Goal: Task Accomplishment & Management: Complete application form

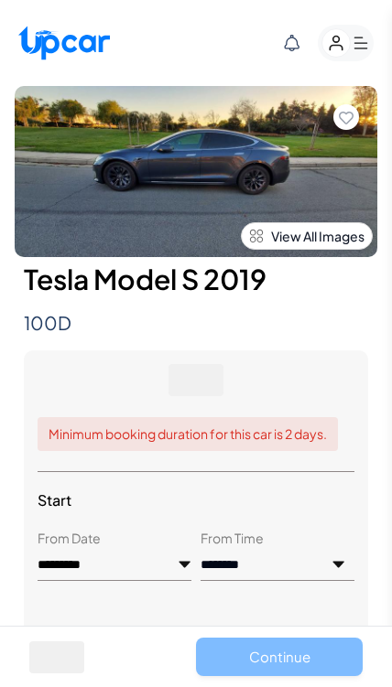
select select "********"
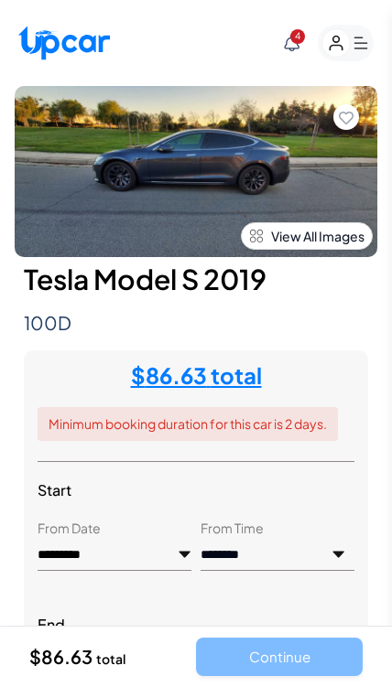
click at [303, 39] on span "4" at bounding box center [297, 36] width 15 height 15
click at [369, 46] on rect "button" at bounding box center [345, 43] width 56 height 37
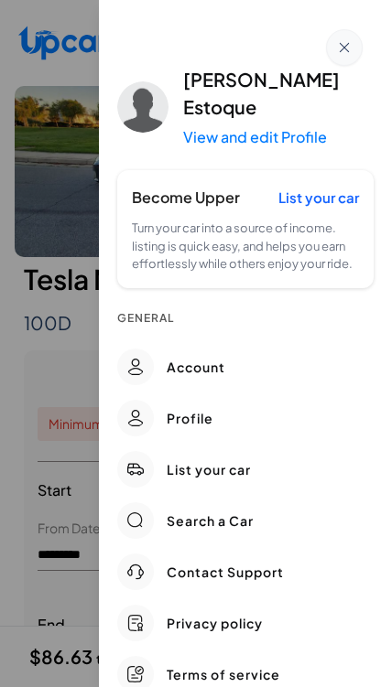
click at [216, 341] on link "Account" at bounding box center [245, 366] width 256 height 51
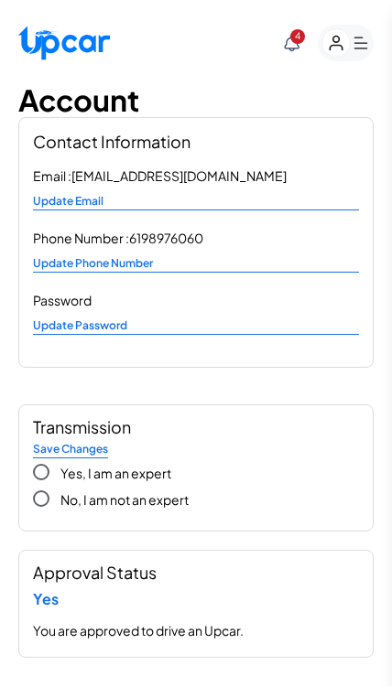
click at [294, 45] on icon at bounding box center [292, 43] width 16 height 16
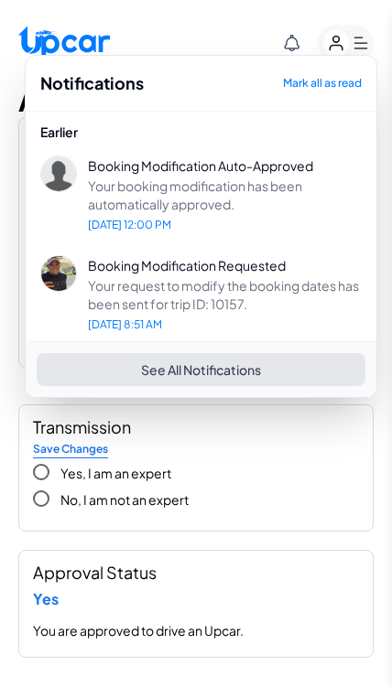
click at [282, 279] on span "Your request to modify the booking dates has been sent for trip ID: 10157." at bounding box center [225, 294] width 274 height 37
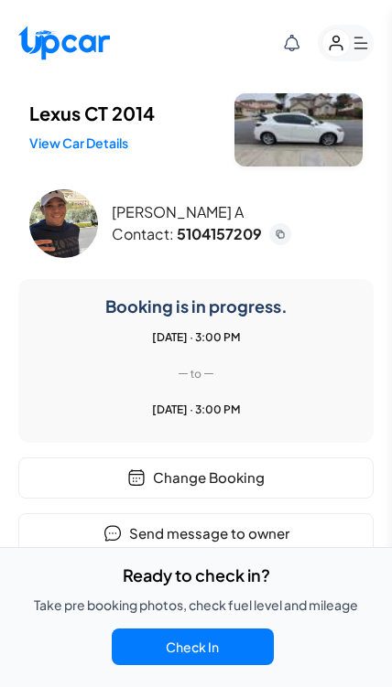
scroll to position [9, 0]
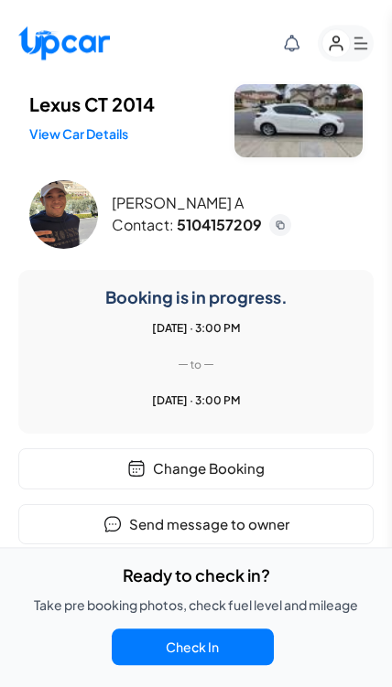
click at [253, 665] on button "Check In" at bounding box center [193, 646] width 162 height 37
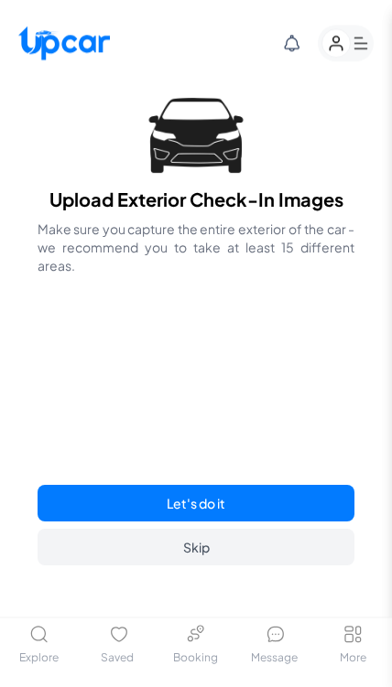
scroll to position [37, 0]
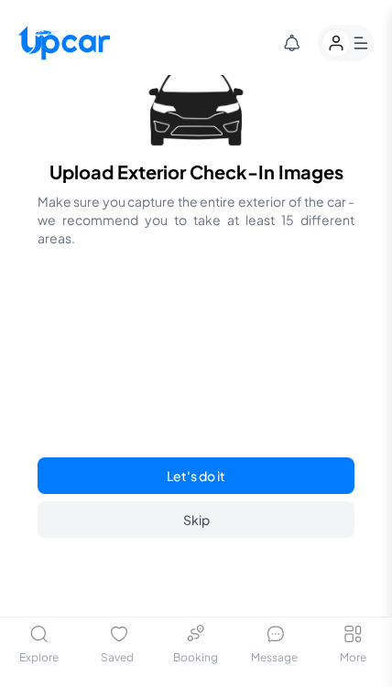
click at [280, 494] on button "Let's do it" at bounding box center [196, 475] width 317 height 37
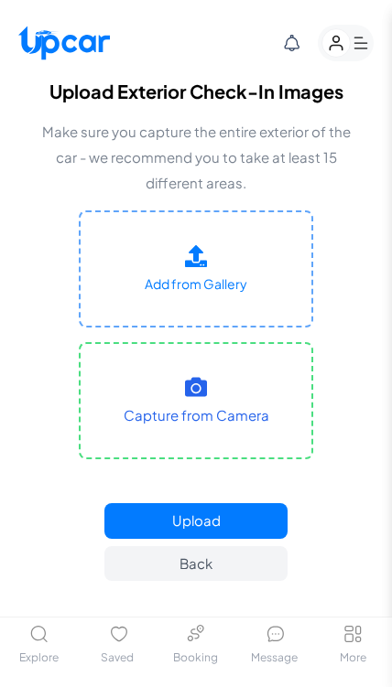
click at [200, 265] on icon at bounding box center [196, 256] width 22 height 22
click at [0, 0] on input "Add from Gallery" at bounding box center [0, 0] width 0 height 0
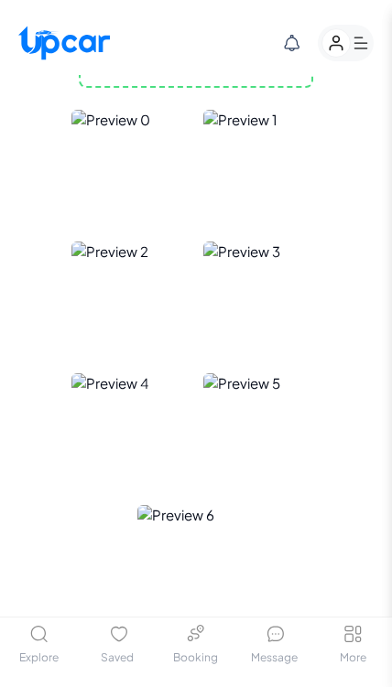
scroll to position [427, 0]
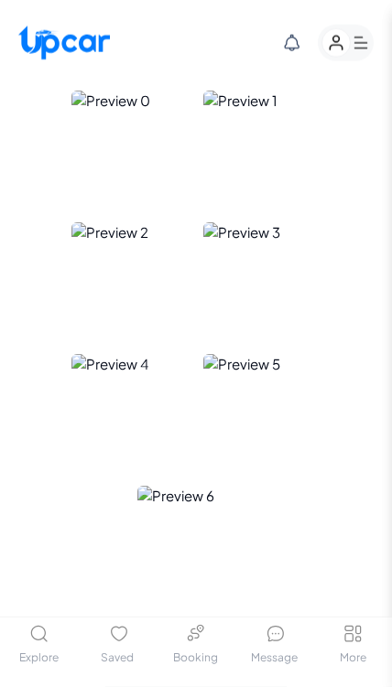
click at [257, 656] on button "Upload" at bounding box center [195, 657] width 183 height 36
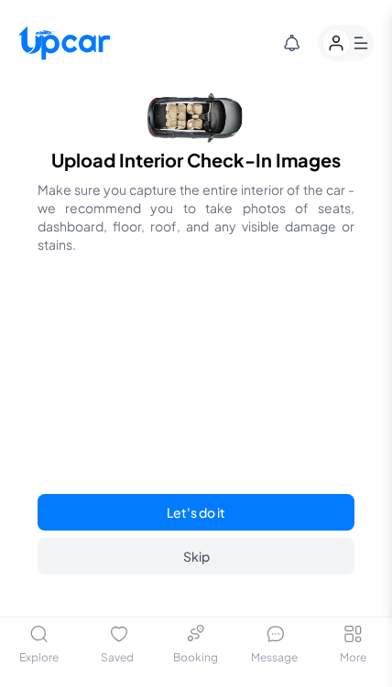
click at [276, 531] on button "Let's do it" at bounding box center [196, 512] width 317 height 37
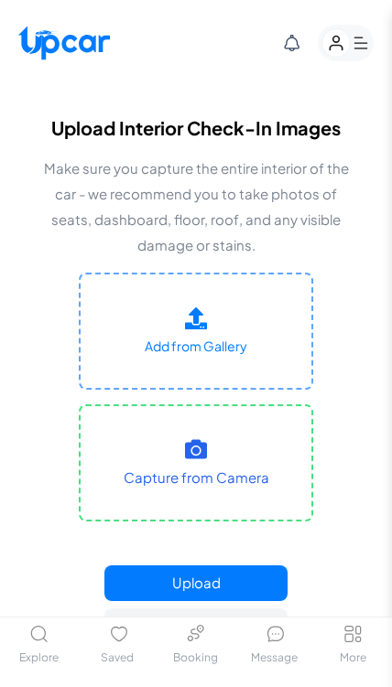
click at [247, 338] on label "Add from Gallery" at bounding box center [196, 331] width 234 height 117
click at [0, 0] on input "Add from Gallery" at bounding box center [0, 0] width 0 height 0
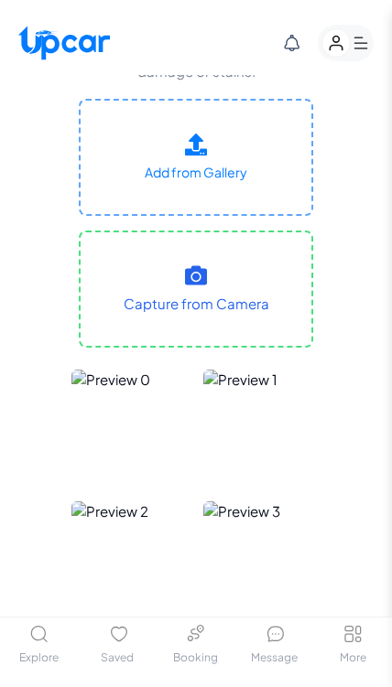
scroll to position [173, 0]
click at [195, 278] on icon at bounding box center [196, 275] width 22 height 19
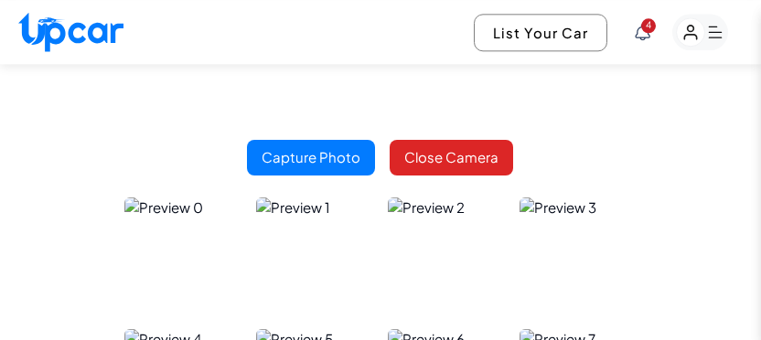
scroll to position [229, 0]
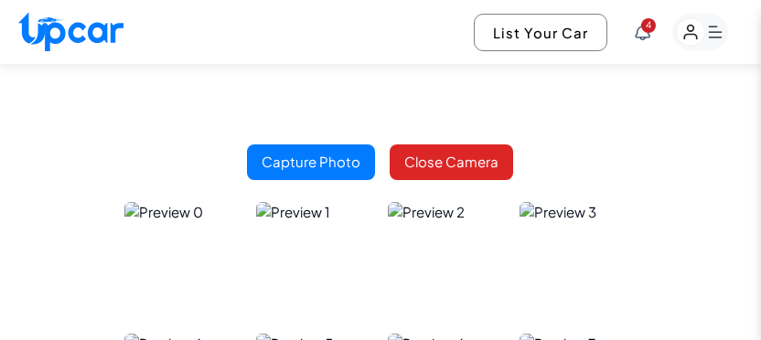
click at [389, 130] on video at bounding box center [380, 61] width 274 height 137
click at [391, 130] on video at bounding box center [380, 61] width 274 height 137
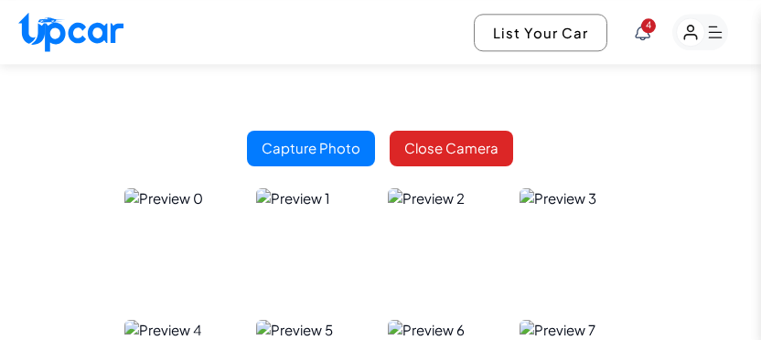
scroll to position [272, 0]
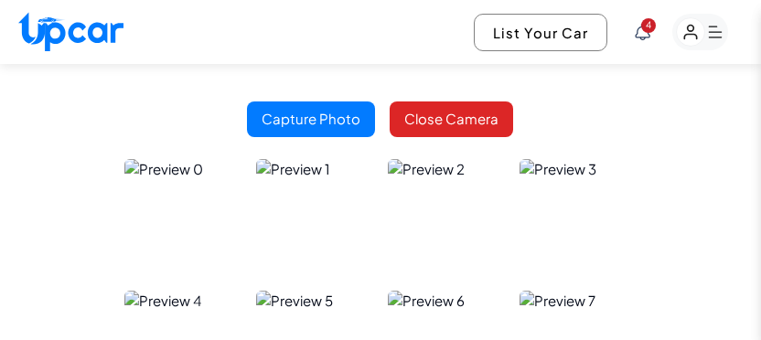
click at [328, 137] on button "Capture Photo" at bounding box center [311, 120] width 128 height 36
click at [319, 137] on button "Capture Photo" at bounding box center [311, 120] width 128 height 36
click at [295, 137] on button "Capture Photo" at bounding box center [311, 120] width 128 height 36
click at [303, 137] on button "Capture Photo" at bounding box center [311, 120] width 128 height 36
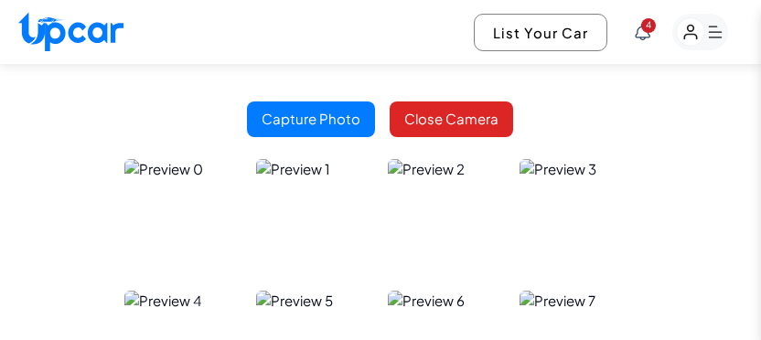
click at [303, 137] on button "Capture Photo" at bounding box center [311, 120] width 128 height 36
click at [306, 137] on button "Capture Photo" at bounding box center [311, 120] width 128 height 36
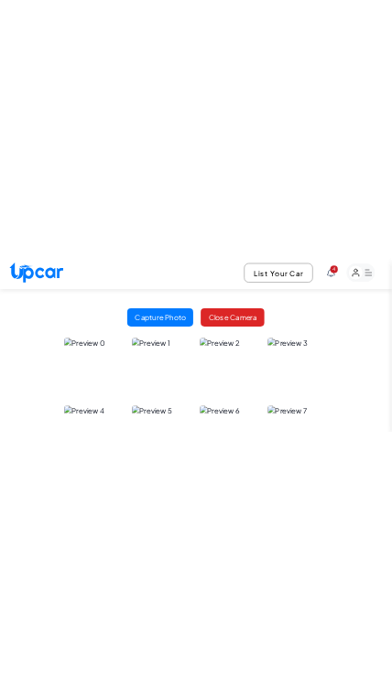
scroll to position [342, 0]
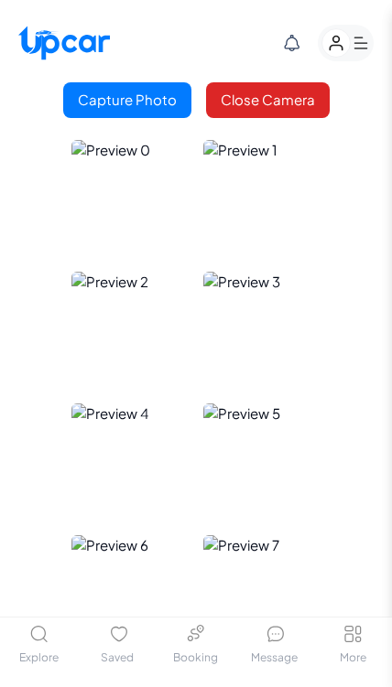
click at [298, 118] on button "Close Camera" at bounding box center [268, 100] width 124 height 36
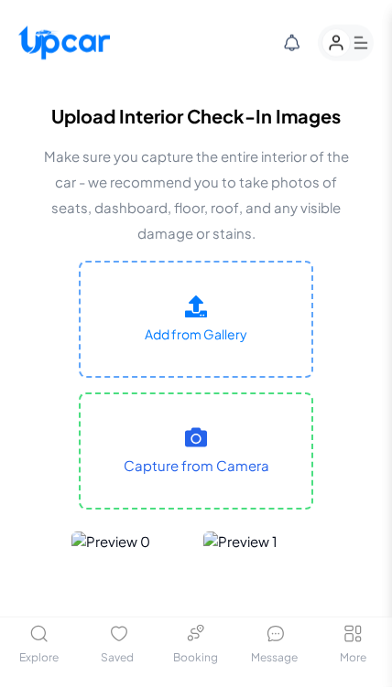
scroll to position [0, 0]
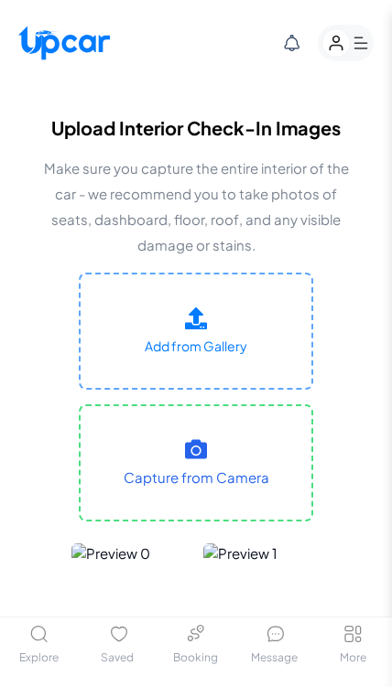
click at [217, 328] on label "Add from Gallery" at bounding box center [196, 331] width 234 height 117
click at [0, 0] on input "Add from Gallery" at bounding box center [0, 0] width 0 height 0
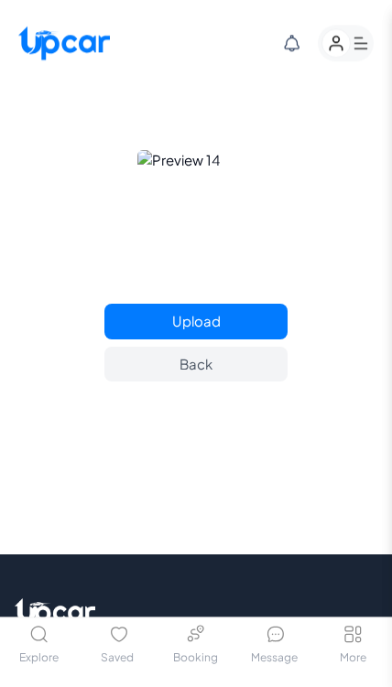
click at [240, 317] on button "Upload" at bounding box center [195, 322] width 183 height 36
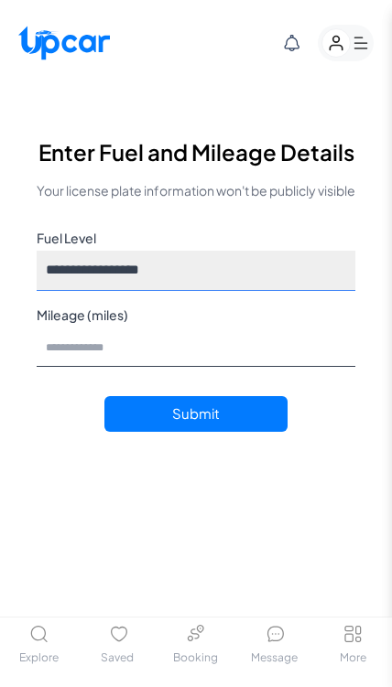
click at [302, 291] on select "**********" at bounding box center [196, 271] width 318 height 40
select select "***"
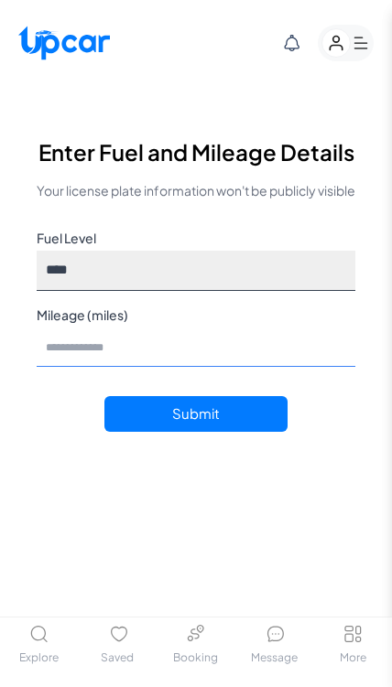
click at [291, 355] on input "Mileage (miles)" at bounding box center [196, 348] width 318 height 40
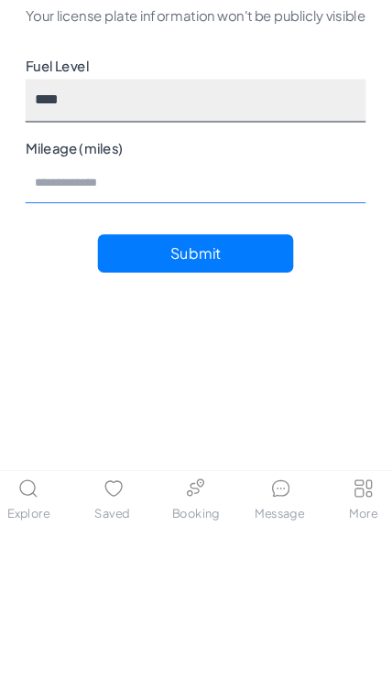
type input "******"
click at [257, 396] on button "Submit" at bounding box center [195, 414] width 183 height 36
